Goal: Find specific fact: Find specific fact

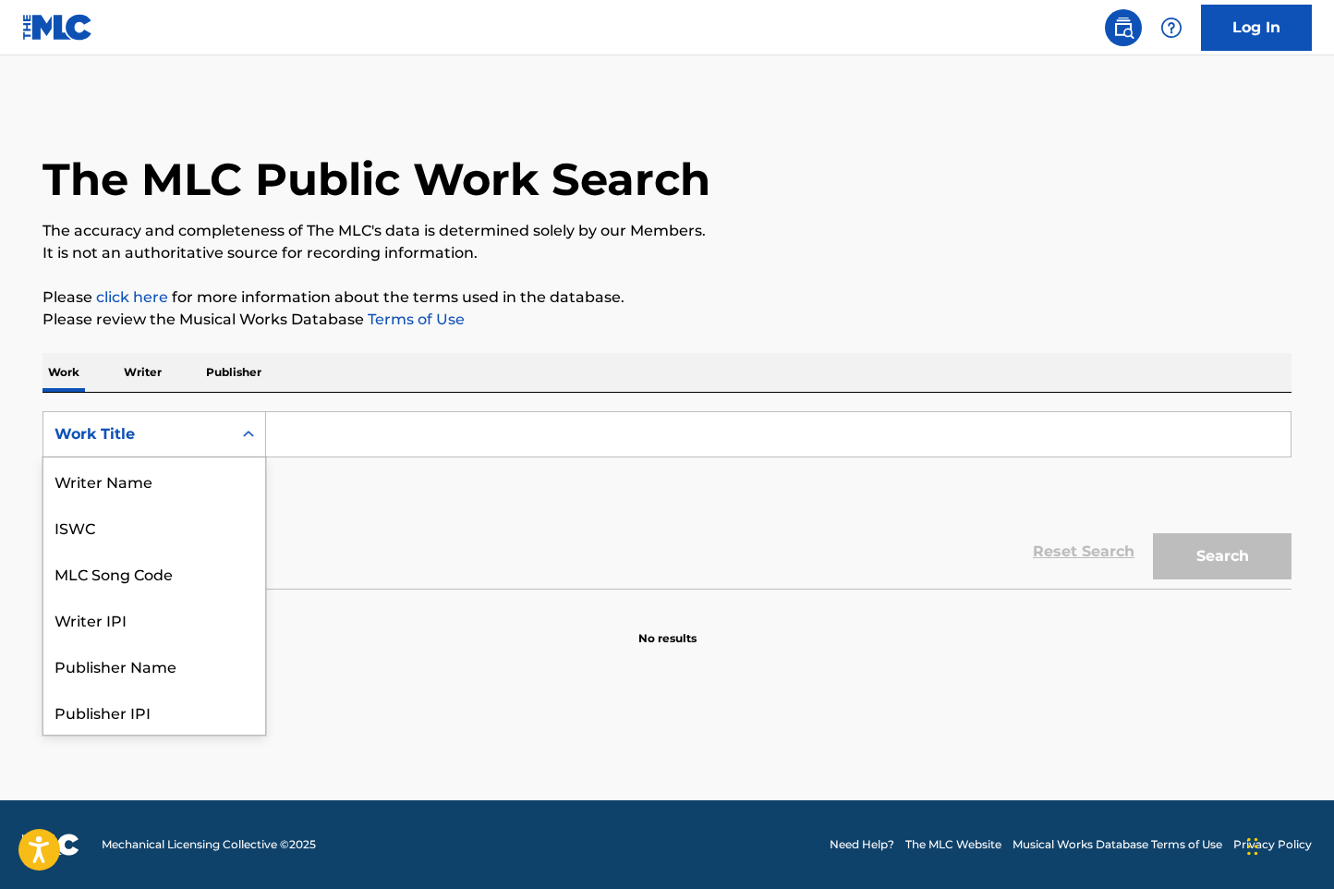
click at [170, 451] on div "Work Title" at bounding box center [137, 434] width 188 height 35
click at [167, 466] on div "MLC Song Code" at bounding box center [154, 480] width 222 height 46
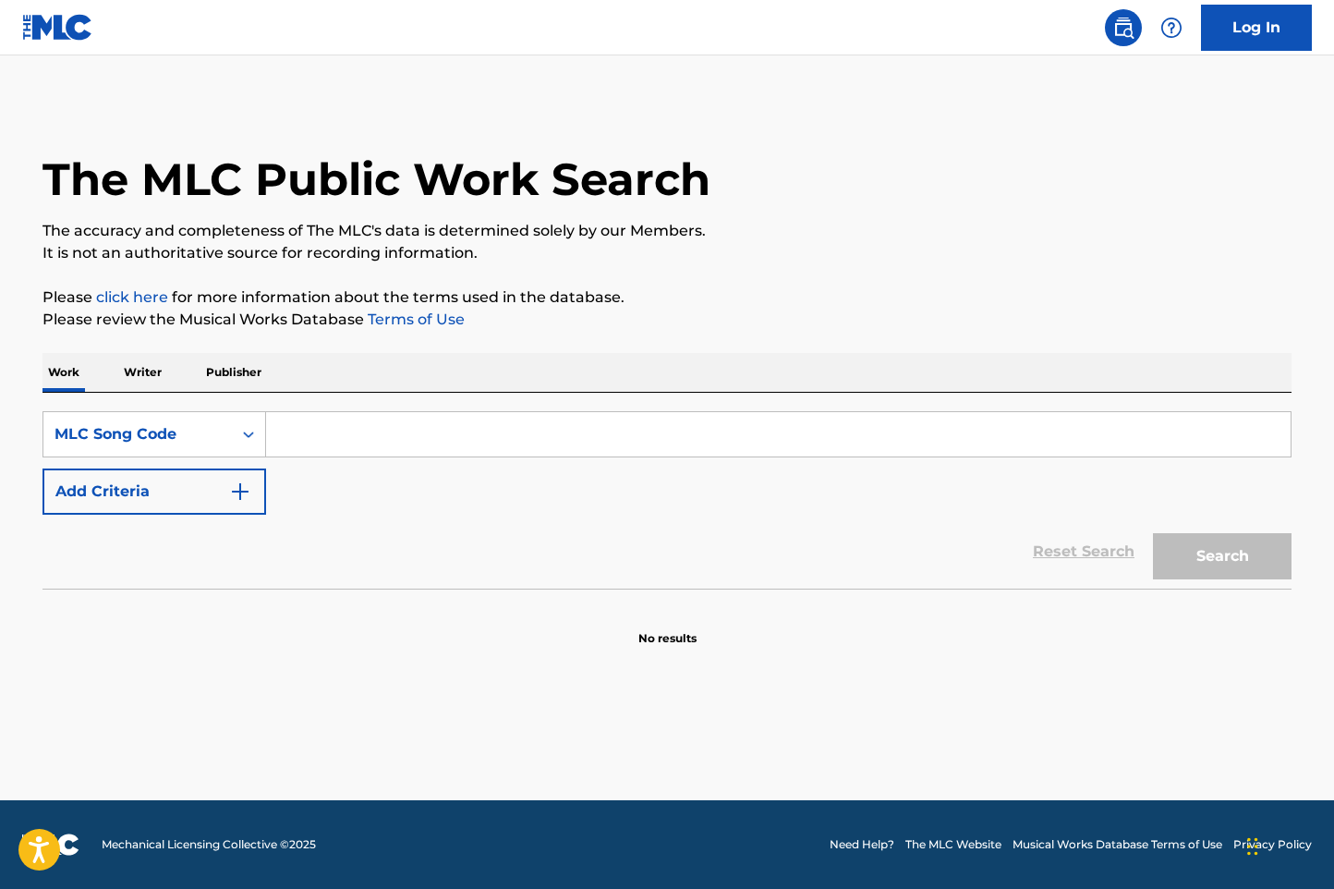
click at [288, 462] on div "SearchWithCriteria905a729b-eb1b-4a05-ad63-5987267f2a6c MLC Song Code Add Criter…" at bounding box center [667, 462] width 1249 height 103
click at [288, 451] on input "Search Form" at bounding box center [778, 434] width 1025 height 44
paste input "060HGD"
type input "060HGD"
click at [1153, 533] on button "Search" at bounding box center [1222, 556] width 139 height 46
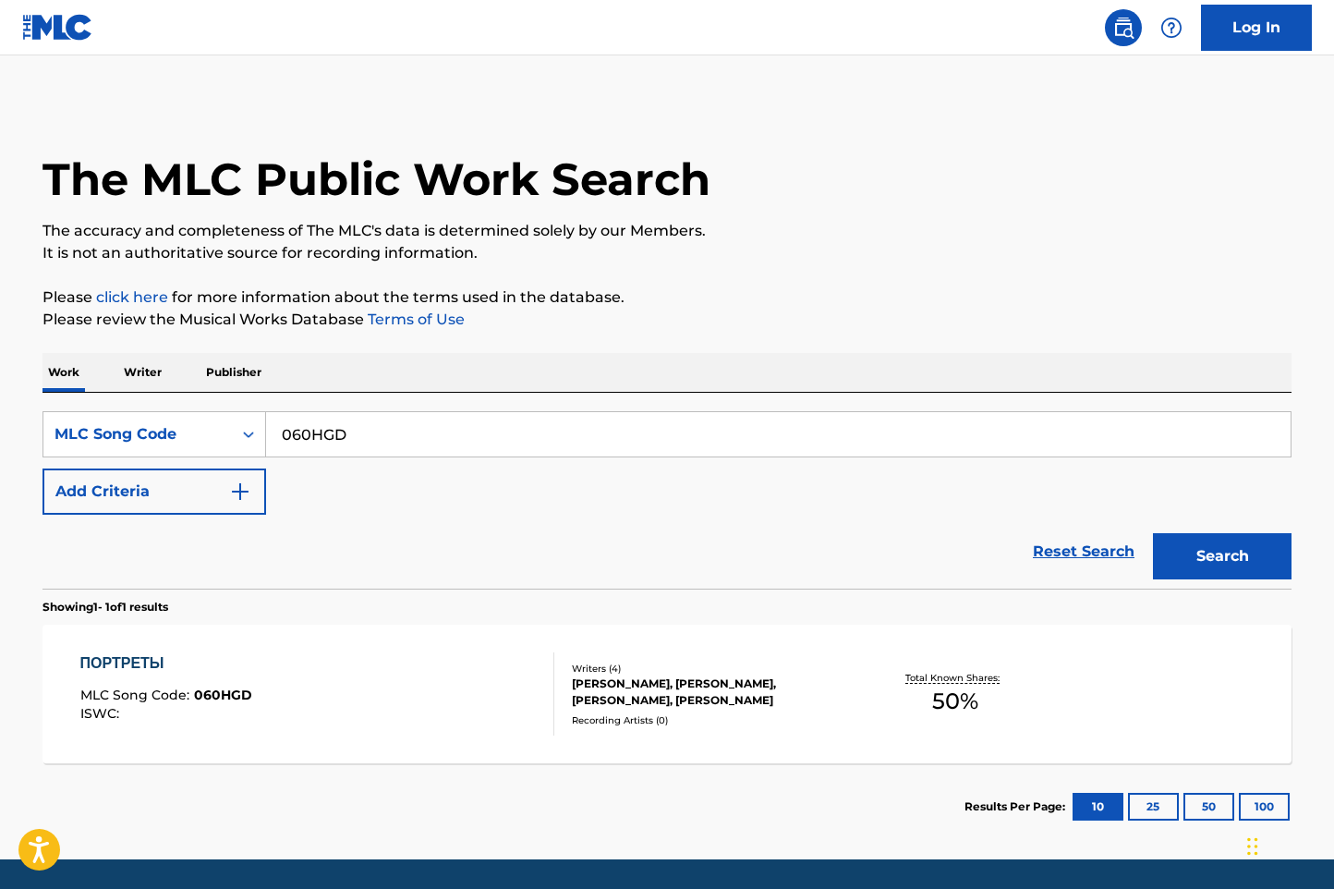
click at [641, 769] on section "Results Per Page: 10 25 50 100" at bounding box center [667, 806] width 1249 height 87
click at [650, 694] on div "ЖАННА АЛЕКСЕЕВНА ШАТАЛОВА, ЕФИМ ЕФИМОВИЧ ФЕДЮНИН, РУСЛАН РАМИСОВИЧ МУСАЕВ, ВАРД…" at bounding box center [711, 691] width 279 height 33
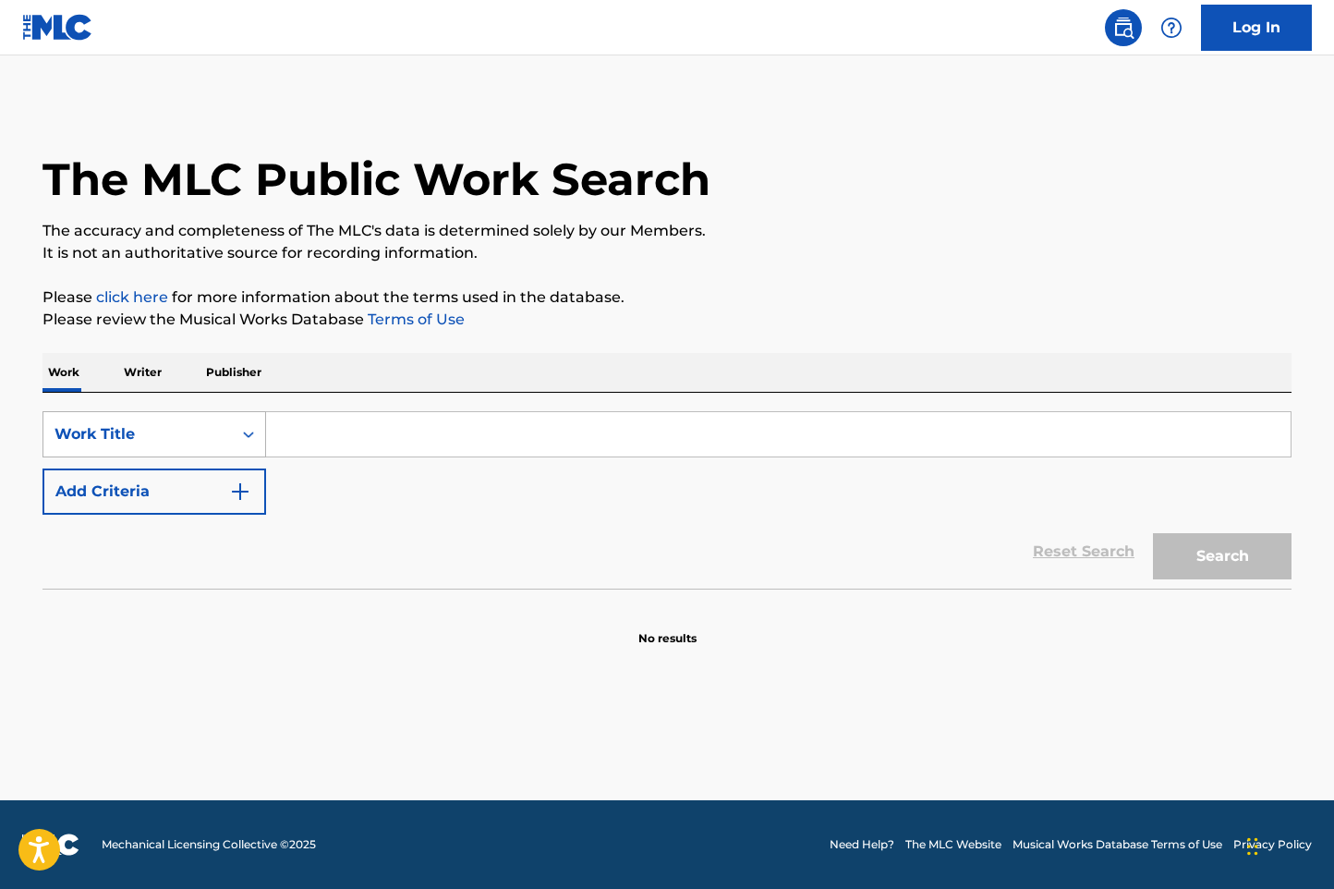
click at [202, 447] on div "Work Title" at bounding box center [137, 434] width 188 height 35
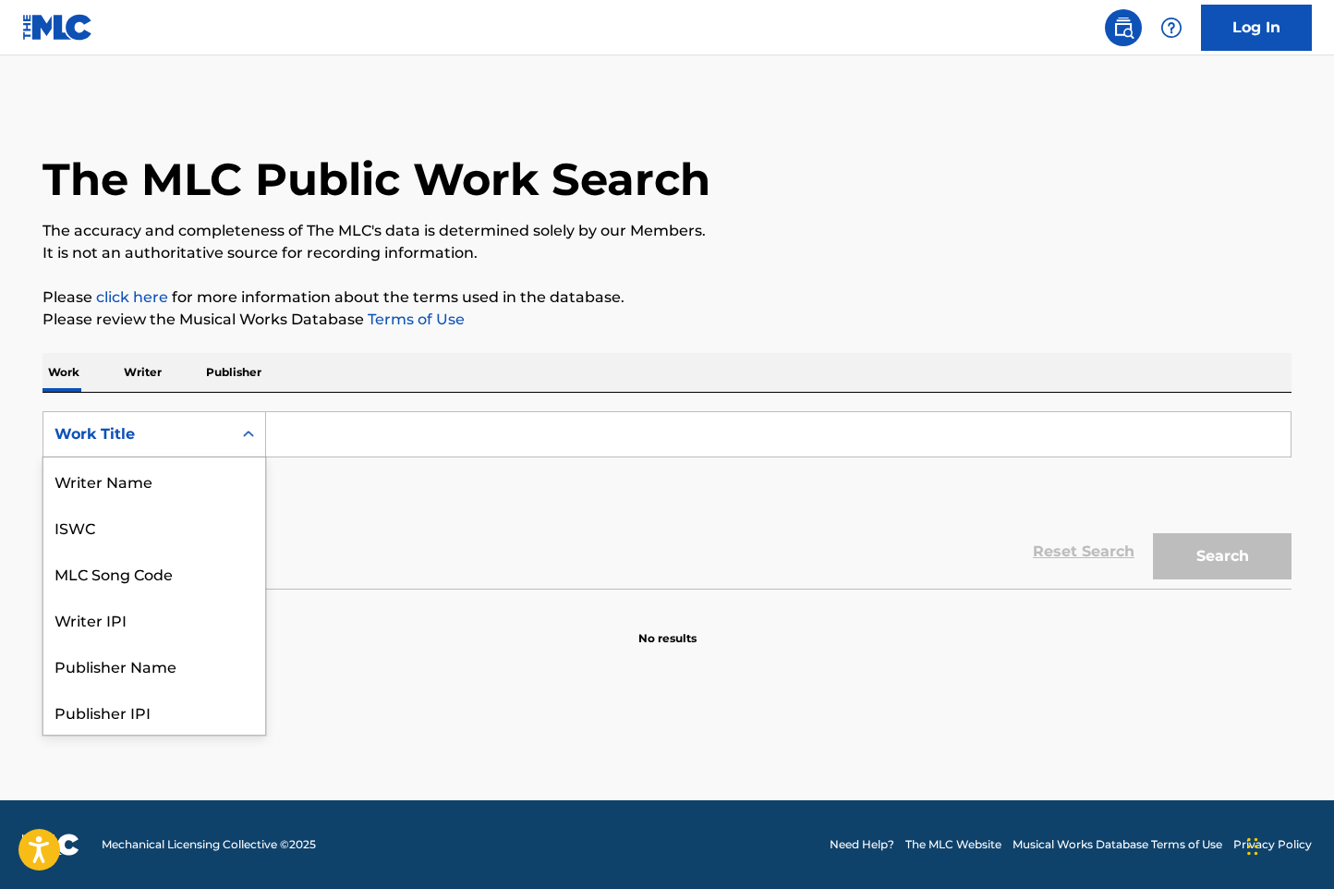
scroll to position [92, 0]
